Goal: Task Accomplishment & Management: Use online tool/utility

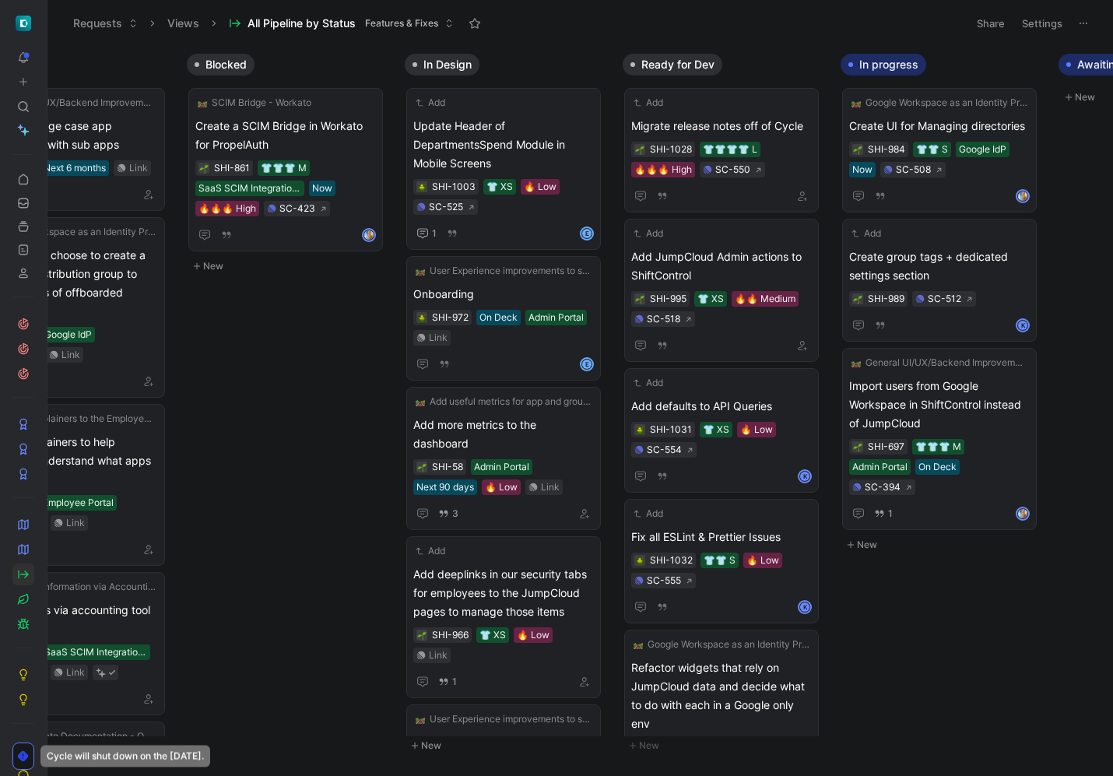
scroll to position [0, 831]
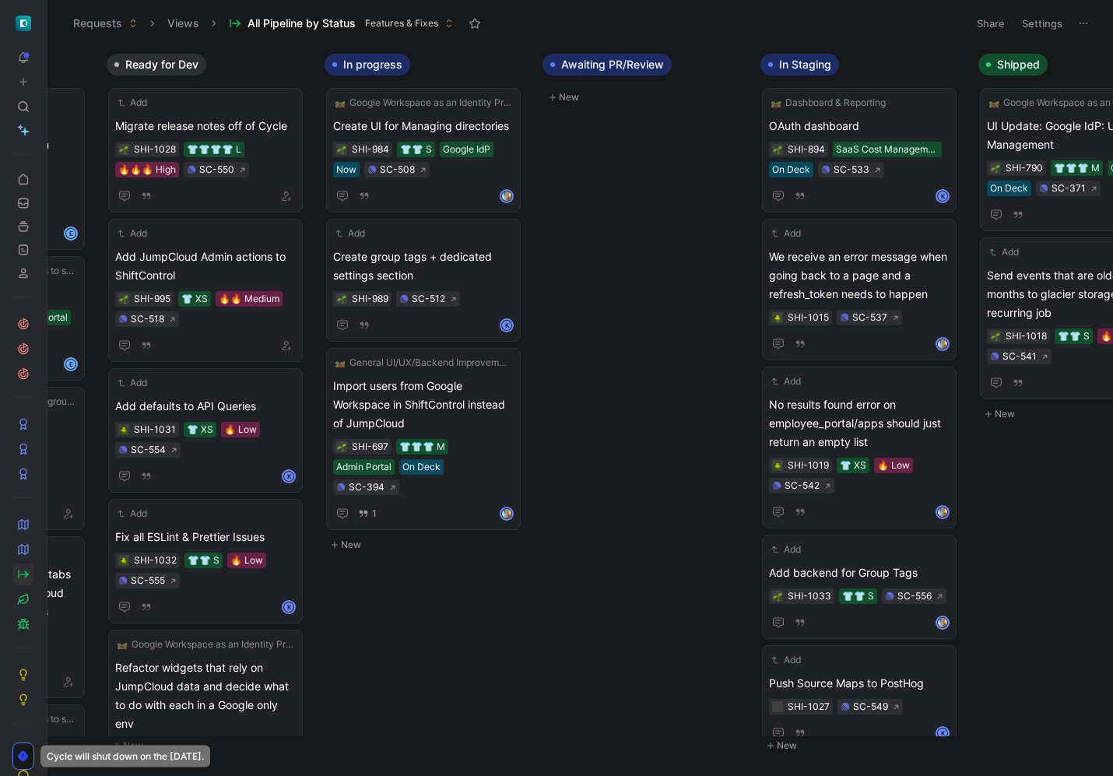
click at [353, 535] on button "New" at bounding box center [426, 544] width 205 height 19
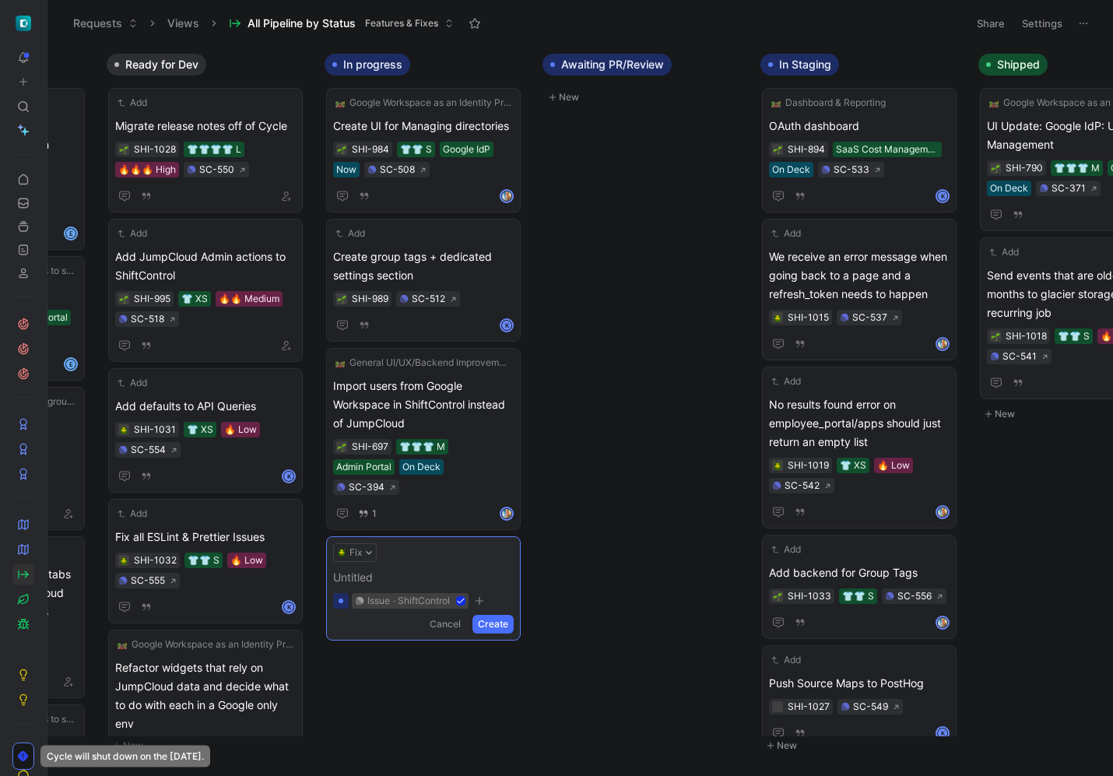
click at [363, 543] on form "Fix Untitled issue · ShiftControl Cancel Create" at bounding box center [423, 588] width 181 height 90
click at [363, 543] on button "Fix" at bounding box center [355, 552] width 44 height 19
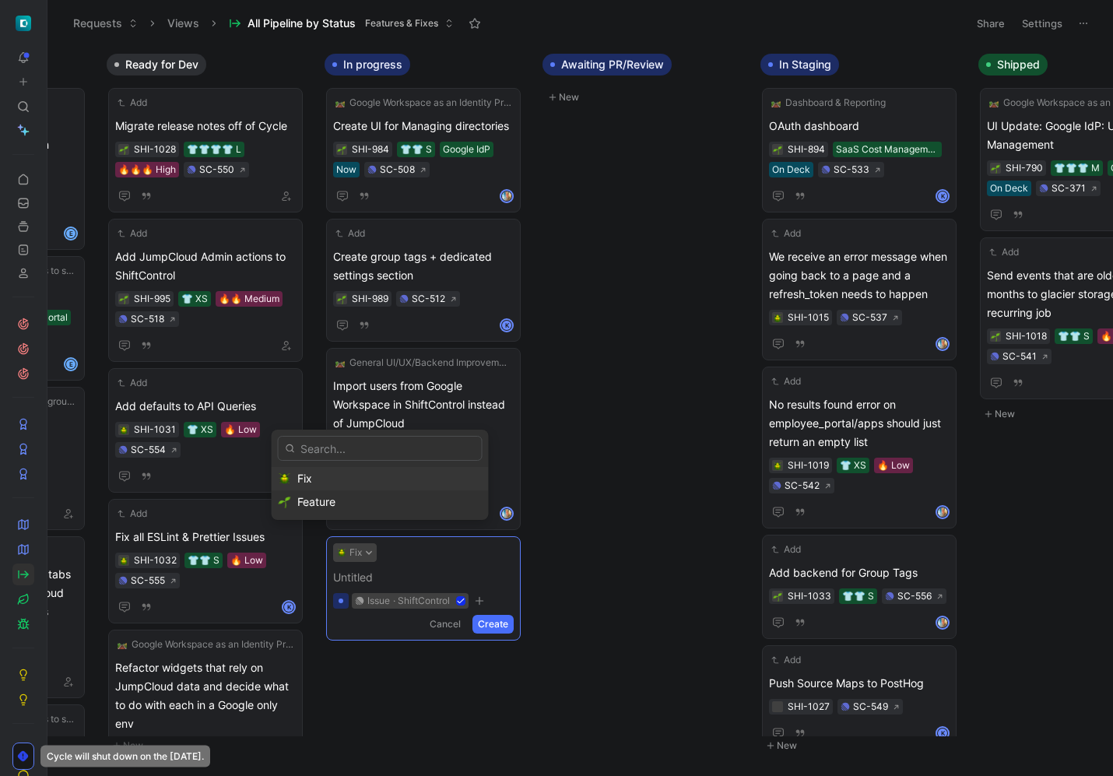
click at [357, 489] on div "Fix" at bounding box center [380, 478] width 217 height 23
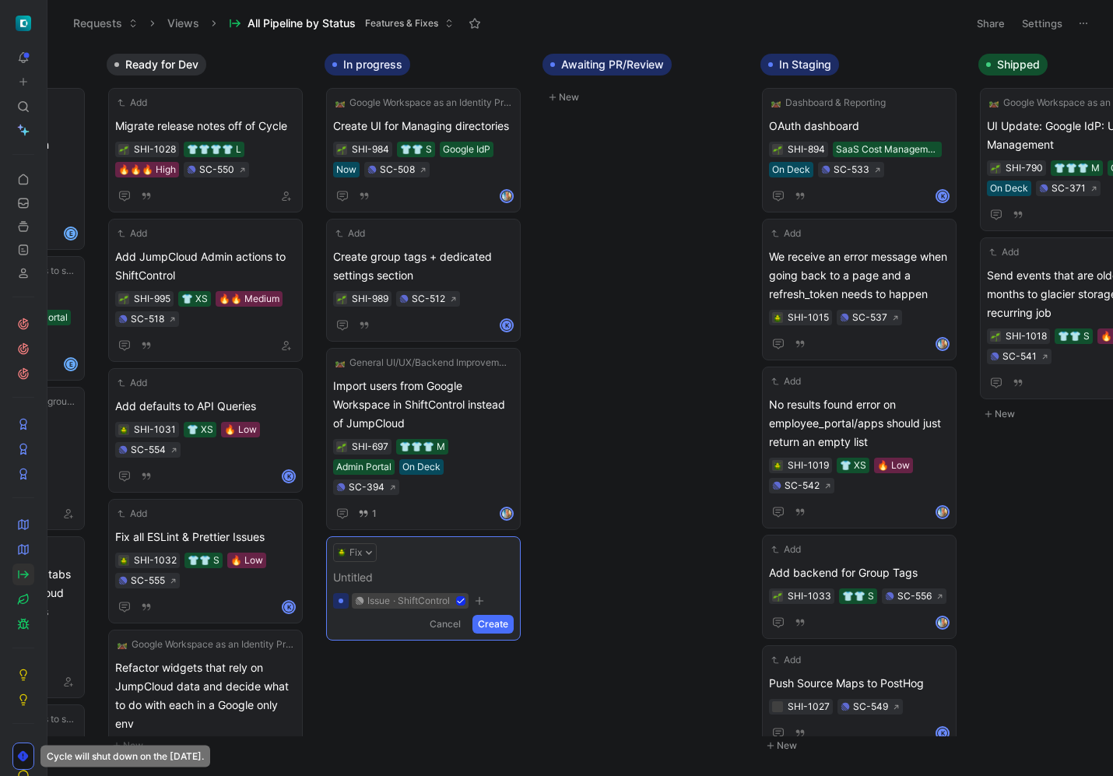
click at [370, 568] on span at bounding box center [423, 577] width 181 height 19
click at [368, 551] on icon at bounding box center [369, 553] width 6 height 4
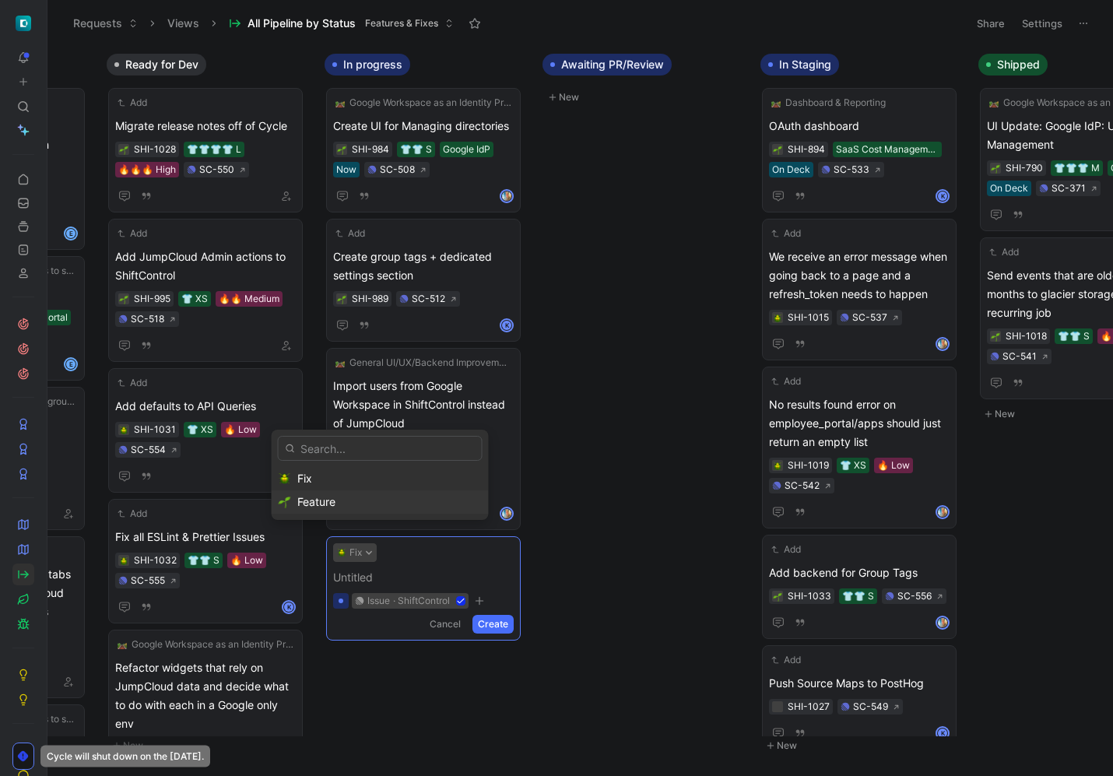
click at [361, 502] on div "Feature" at bounding box center [389, 502] width 184 height 19
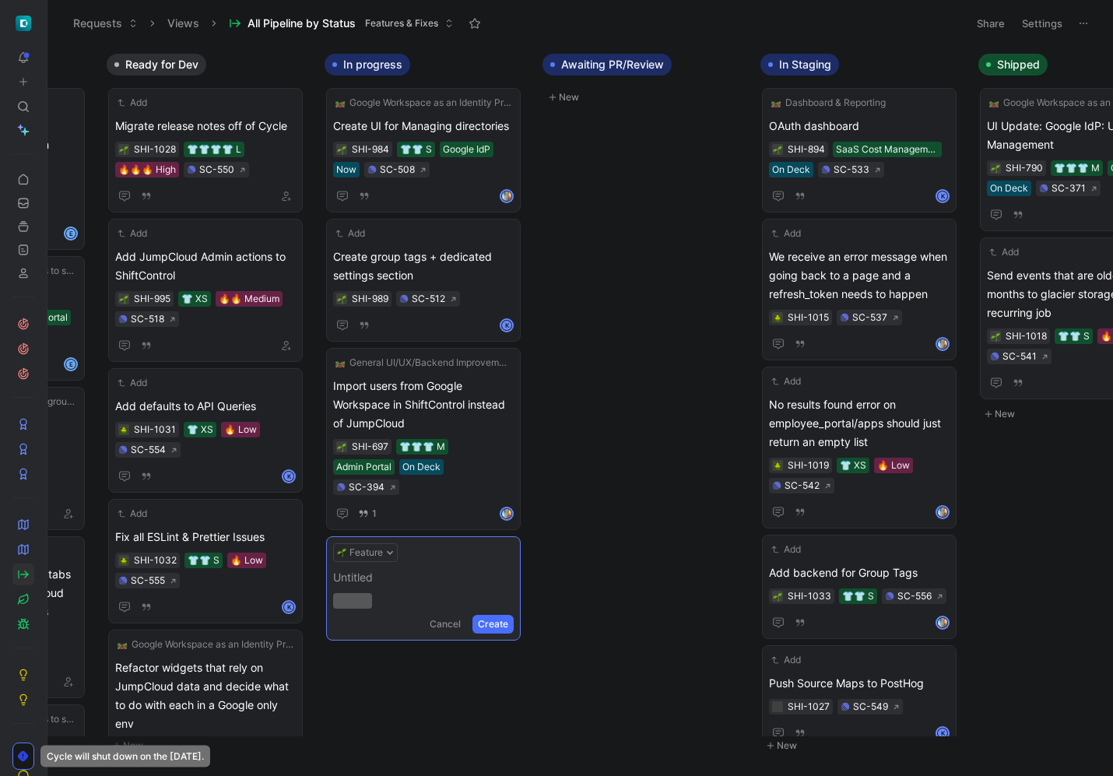
click at [379, 568] on span at bounding box center [423, 577] width 181 height 19
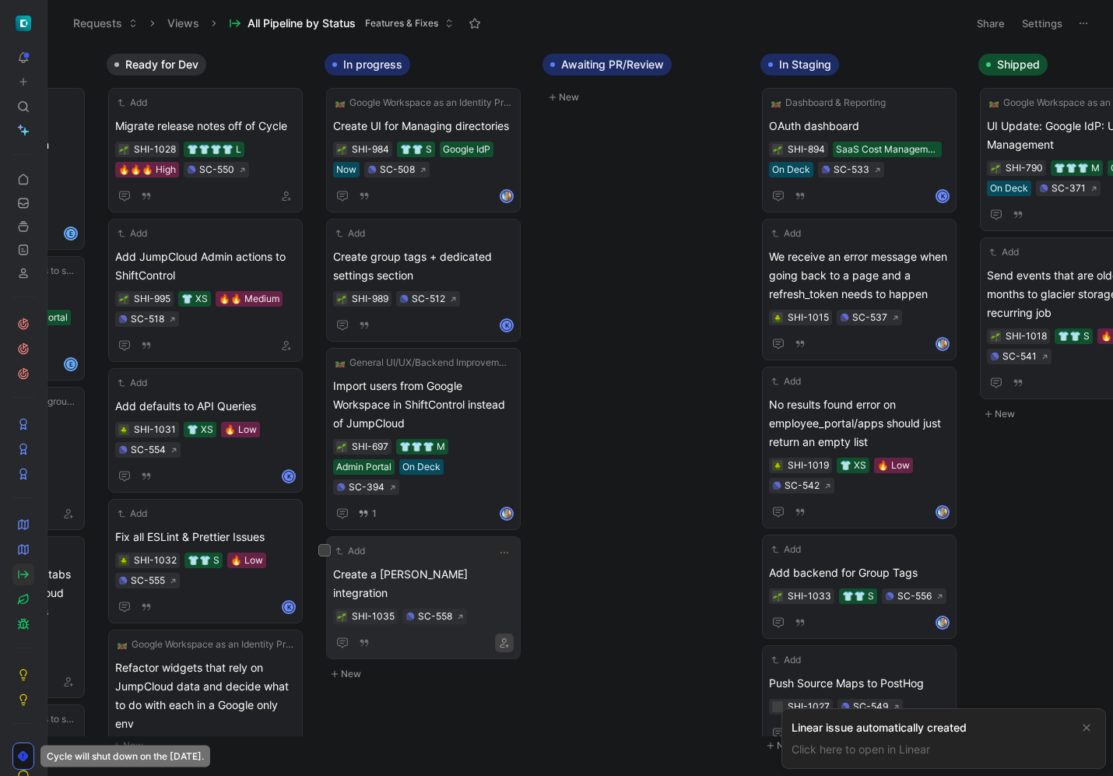
click at [511, 633] on button "button" at bounding box center [504, 642] width 19 height 19
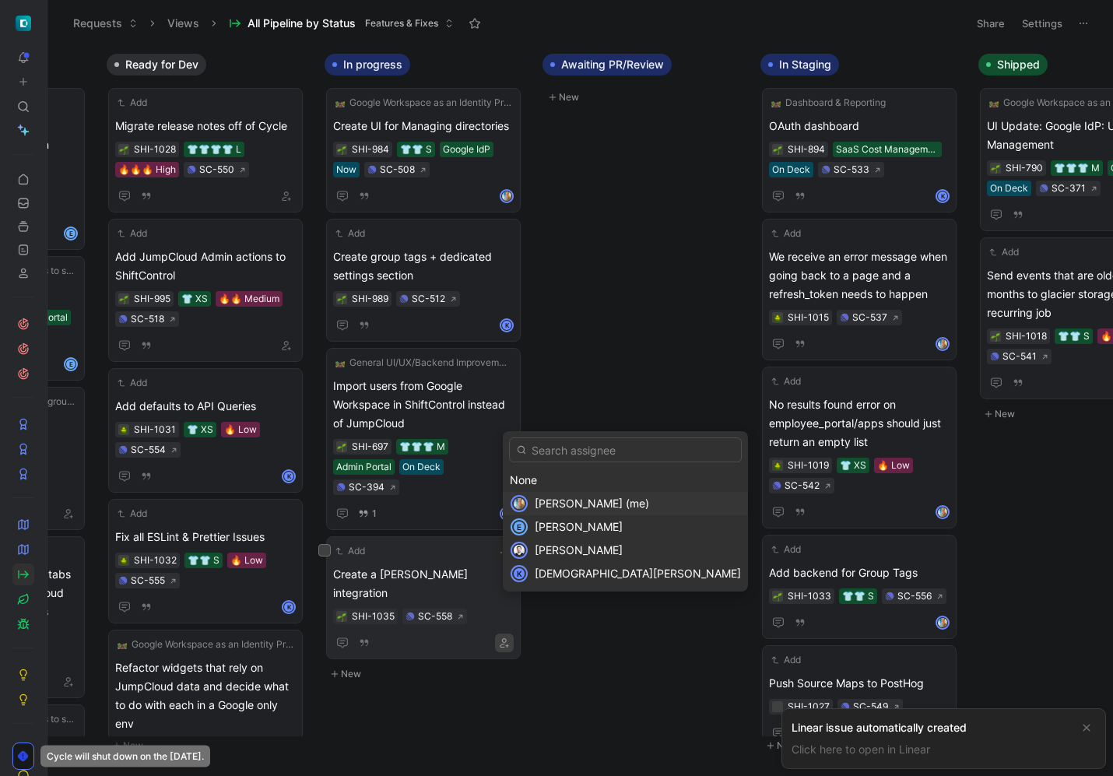
click at [531, 503] on div "[PERSON_NAME] (me)" at bounding box center [625, 503] width 245 height 23
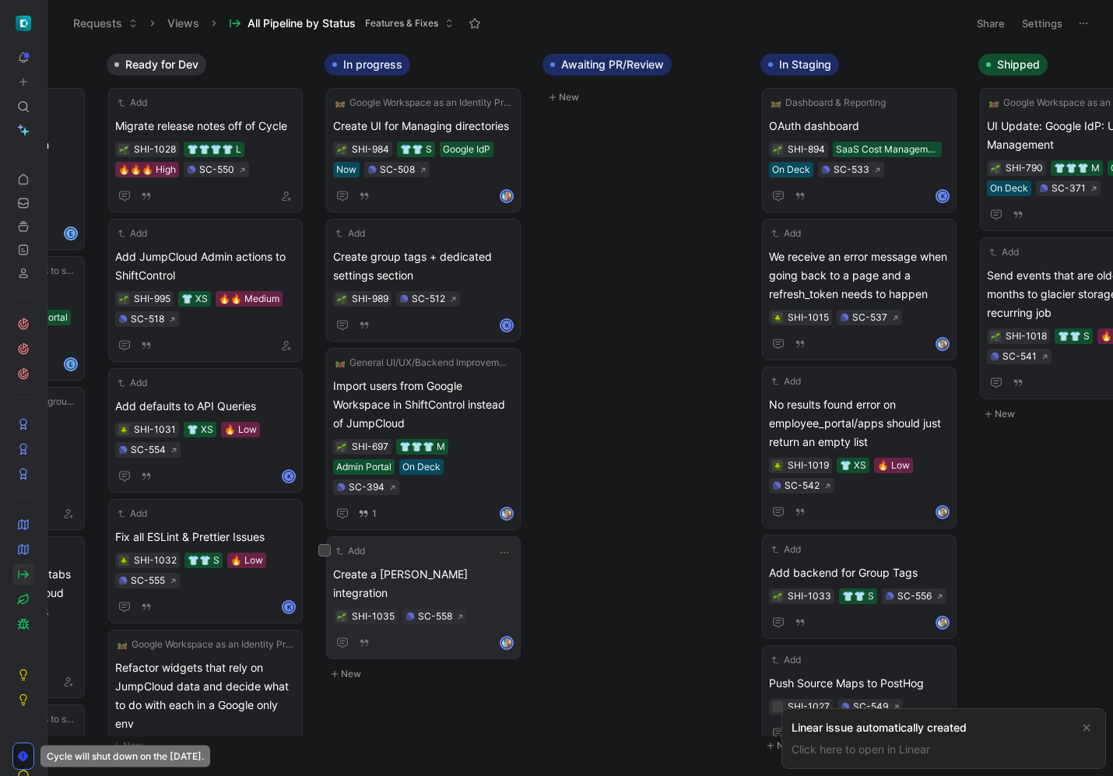
click at [639, 651] on div "Inbox Add Creating a department in the pulldown should refresh the state cache …" at bounding box center [579, 410] width 1065 height 729
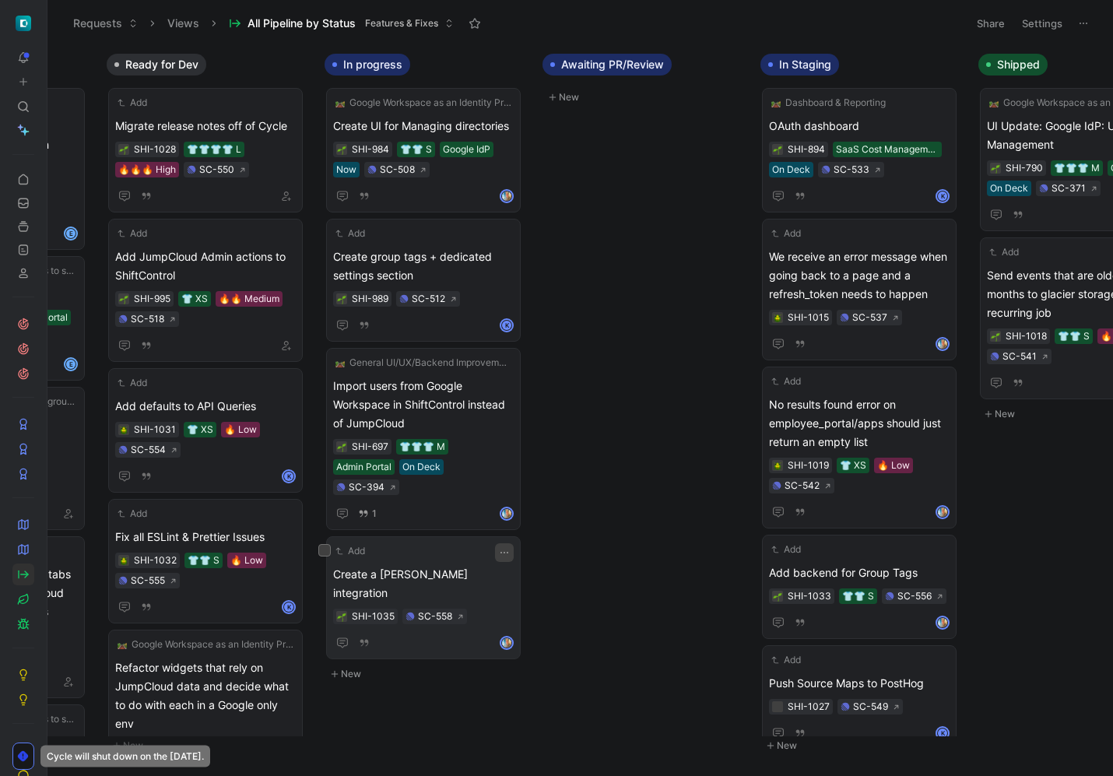
click at [510, 543] on button "button" at bounding box center [504, 552] width 19 height 19
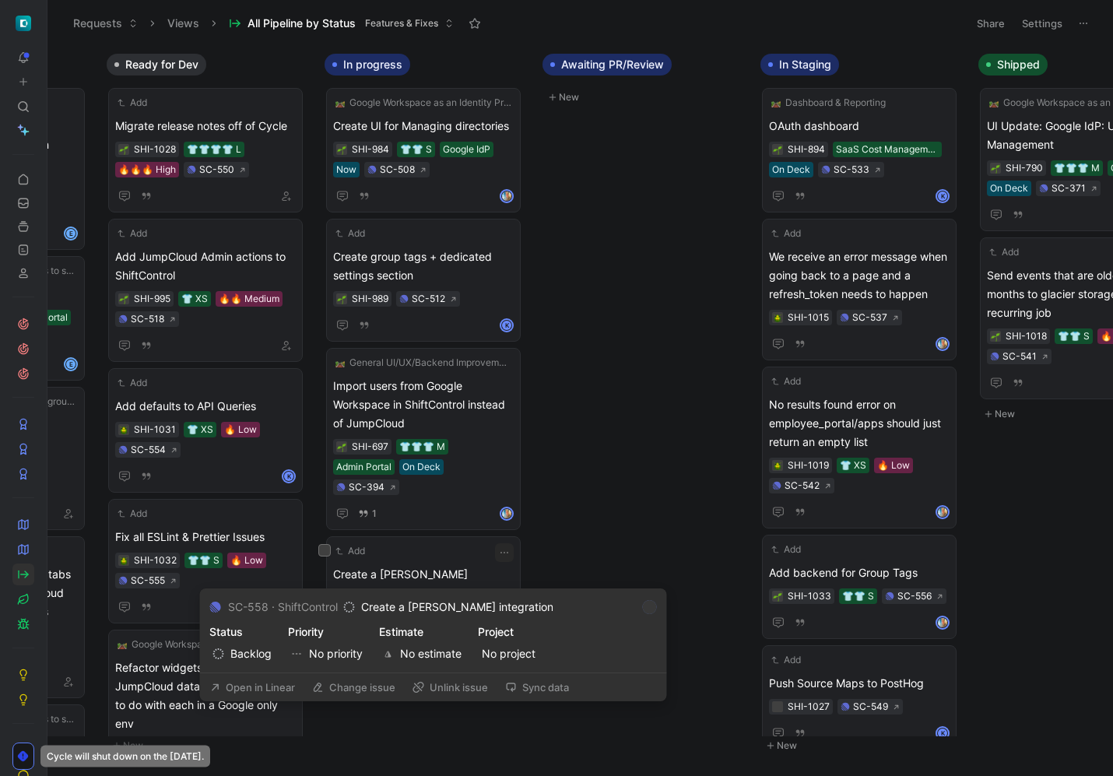
click at [260, 691] on button "Open in Linear" at bounding box center [252, 687] width 99 height 22
